Goal: Go to known website: Go to known website

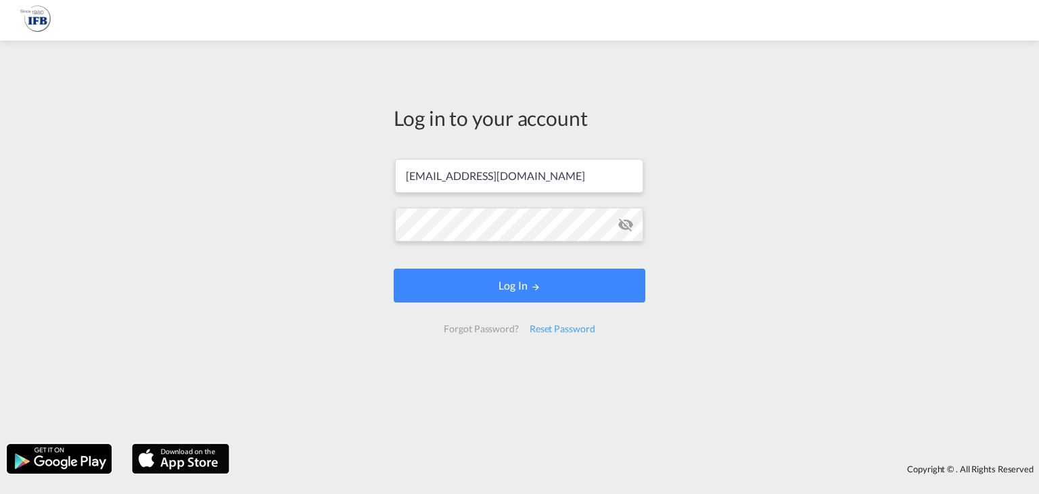
click at [444, 263] on form "coco-szcn@ifbgroup.net.cn Log In Forgot Password? Reset Password" at bounding box center [520, 245] width 252 height 201
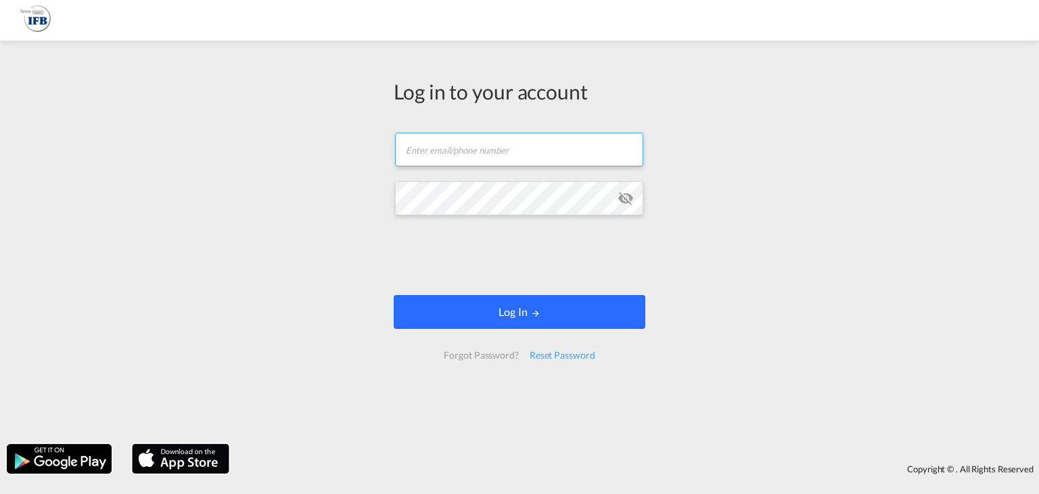
type input "[EMAIL_ADDRESS][DOMAIN_NAME]"
click at [535, 320] on button "Log In" at bounding box center [520, 312] width 252 height 34
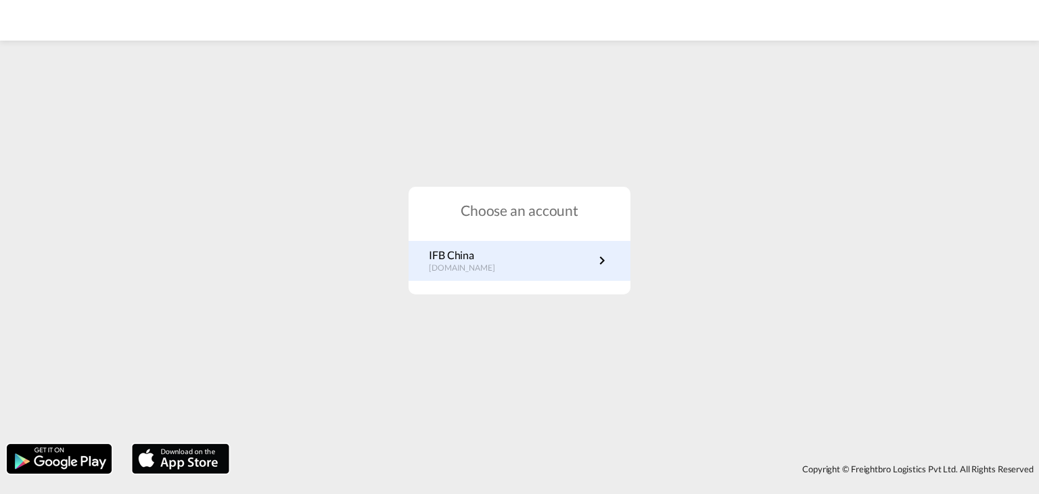
click at [530, 272] on link "IFB China [DOMAIN_NAME]" at bounding box center [519, 261] width 181 height 26
